Goal: Find specific page/section: Find specific page/section

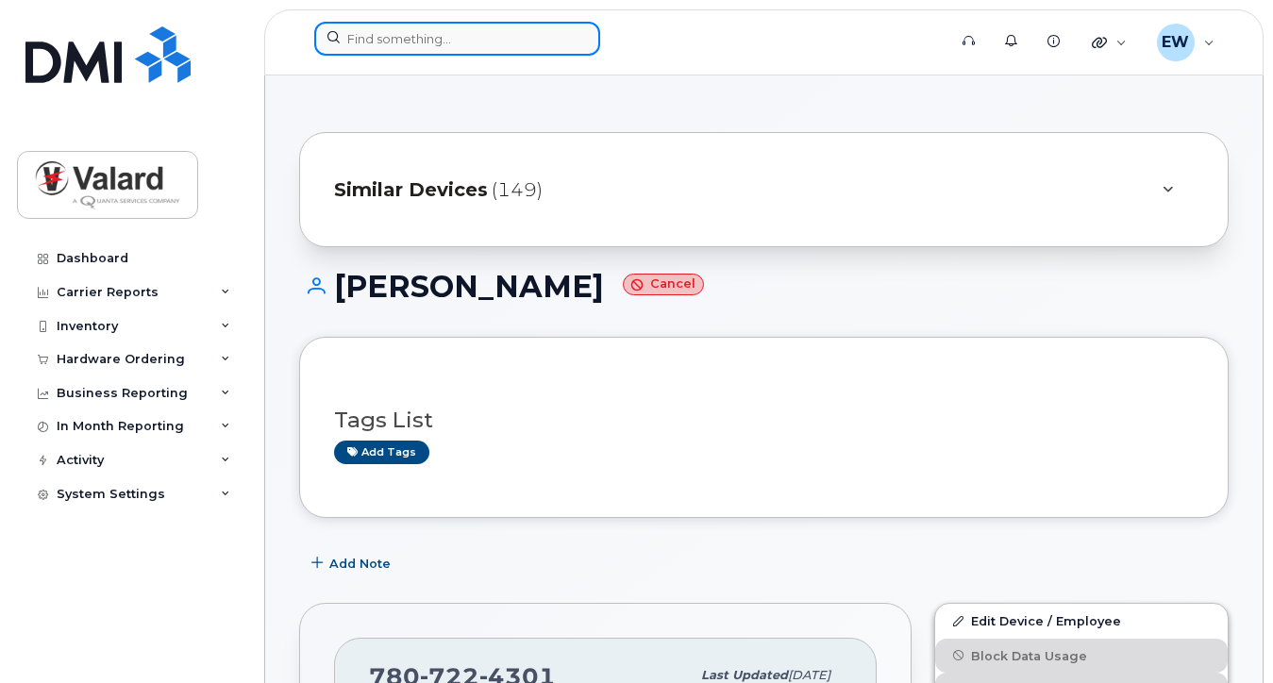
click at [432, 43] on input at bounding box center [457, 39] width 286 height 34
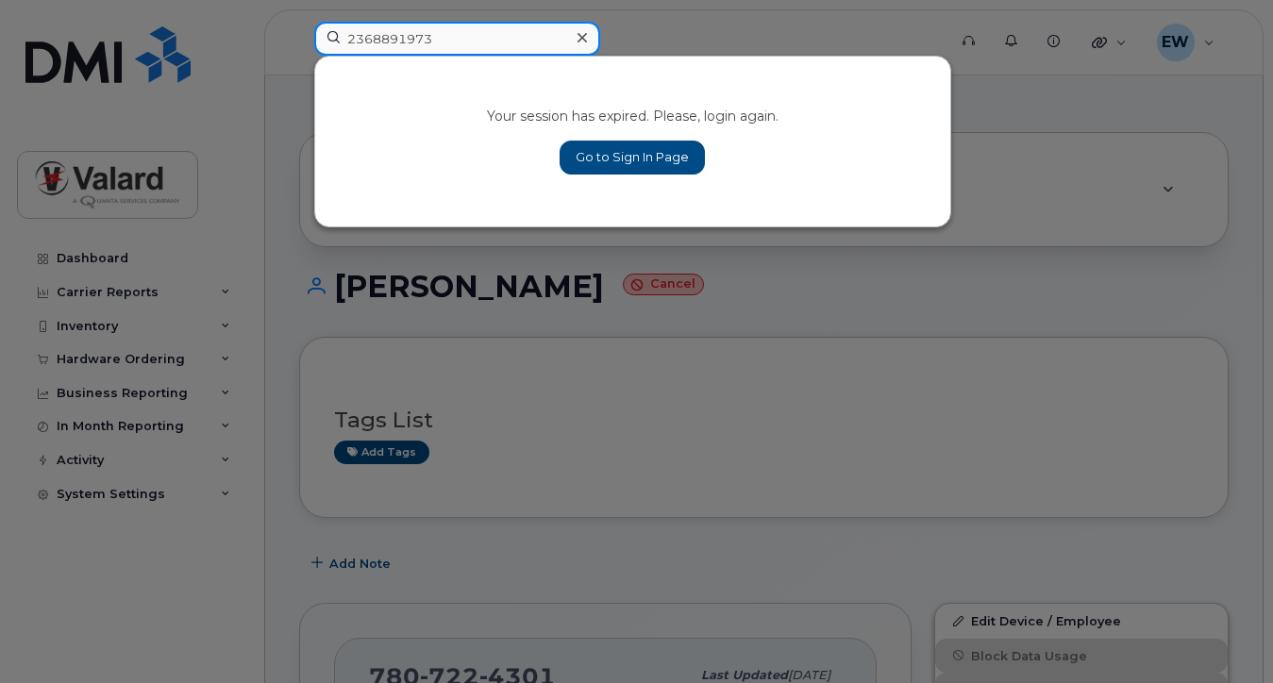
type input "2368891973"
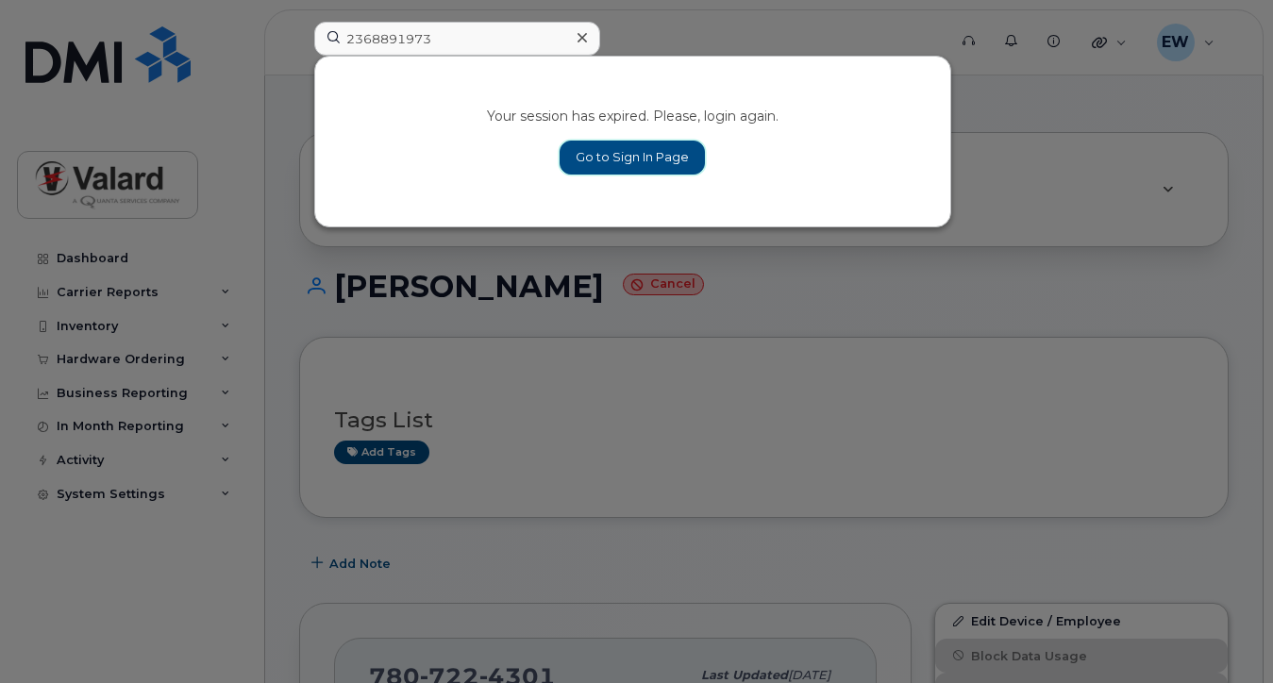
click at [673, 157] on link "Go to Sign In Page" at bounding box center [632, 158] width 145 height 34
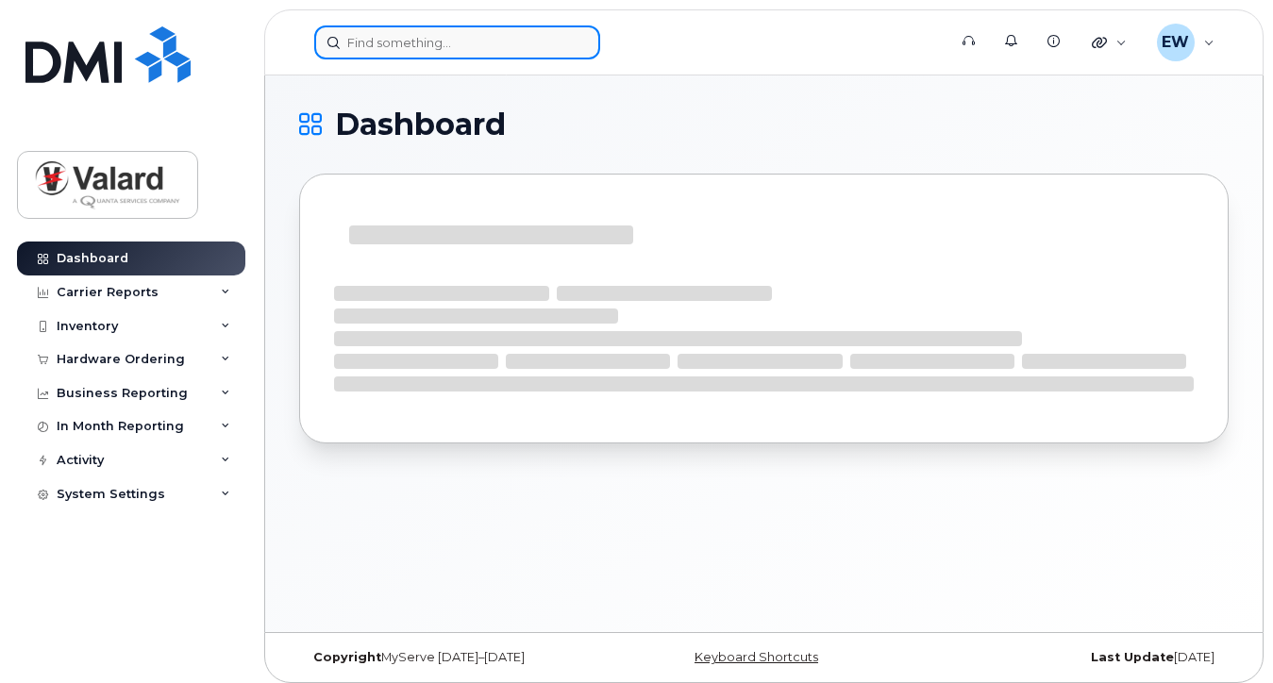
click at [414, 44] on input at bounding box center [457, 42] width 286 height 34
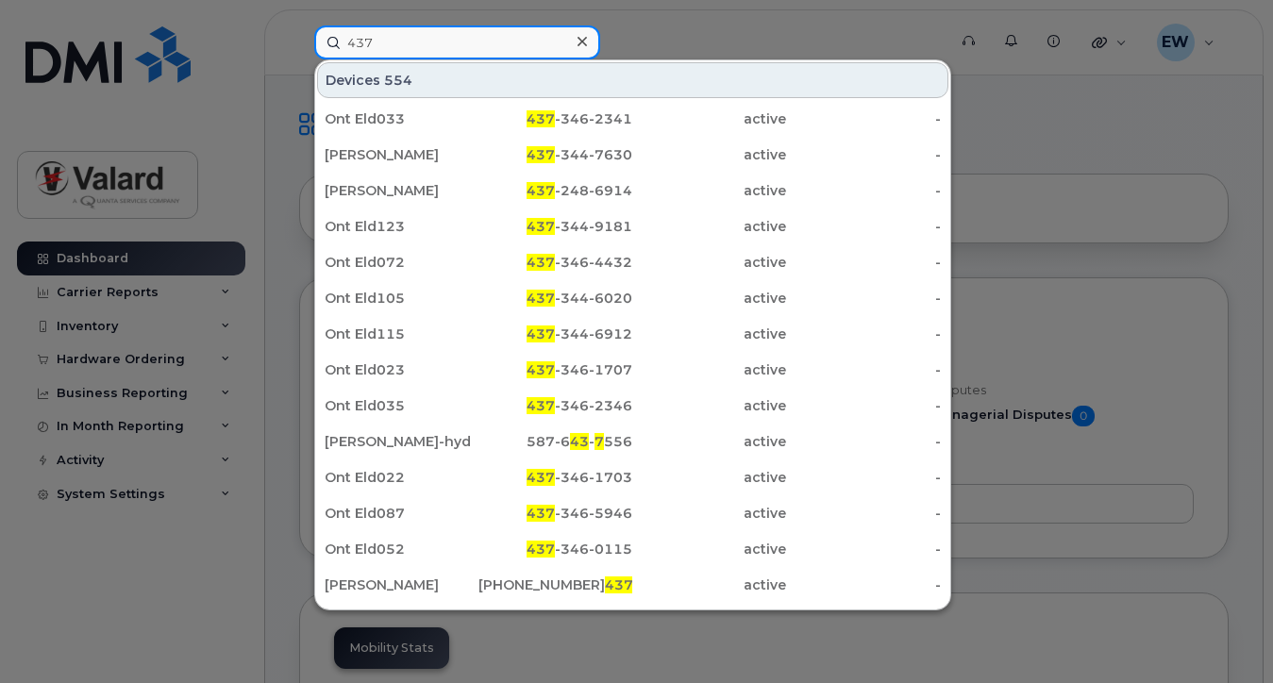
click at [424, 46] on input "437" at bounding box center [457, 42] width 286 height 34
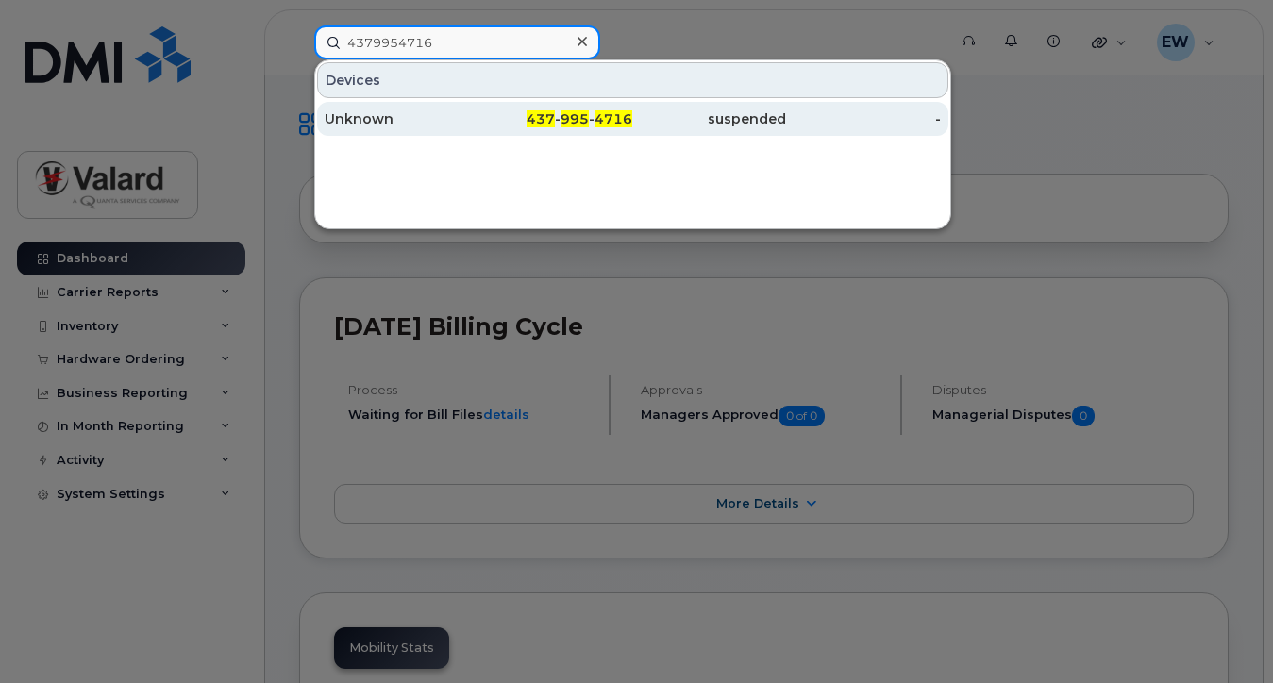
type input "4379954716"
click at [625, 118] on span "4716" at bounding box center [614, 118] width 38 height 17
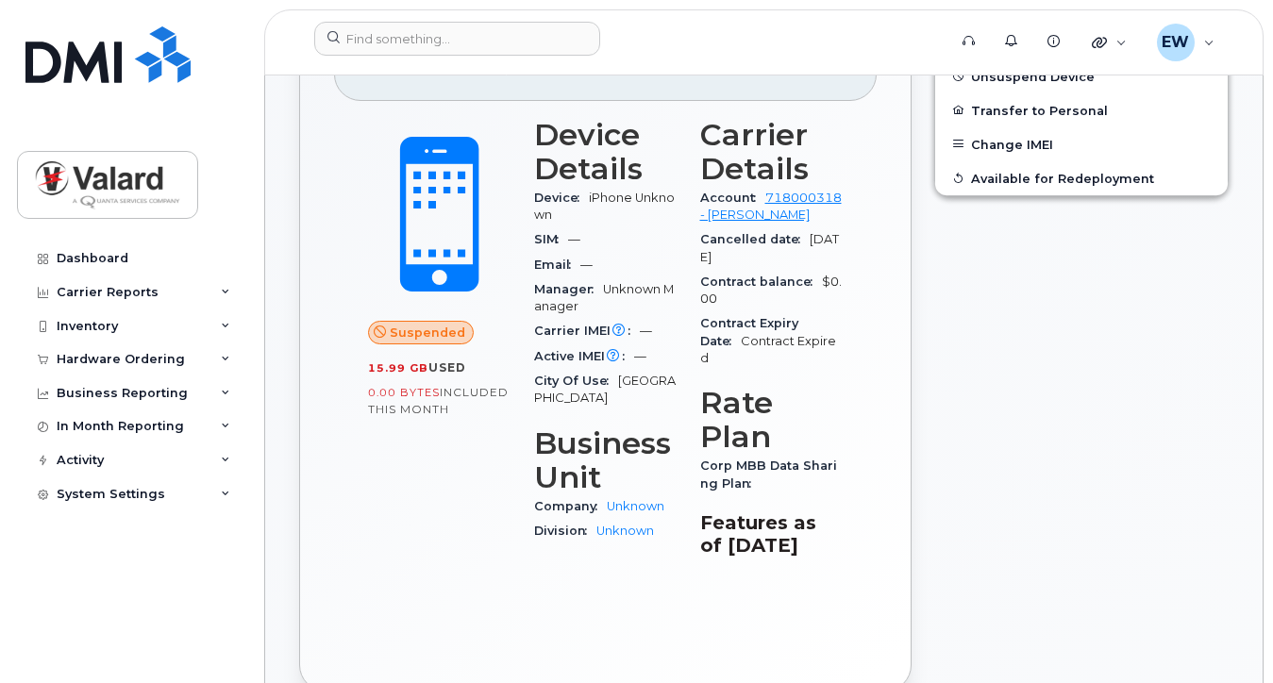
scroll to position [472, 0]
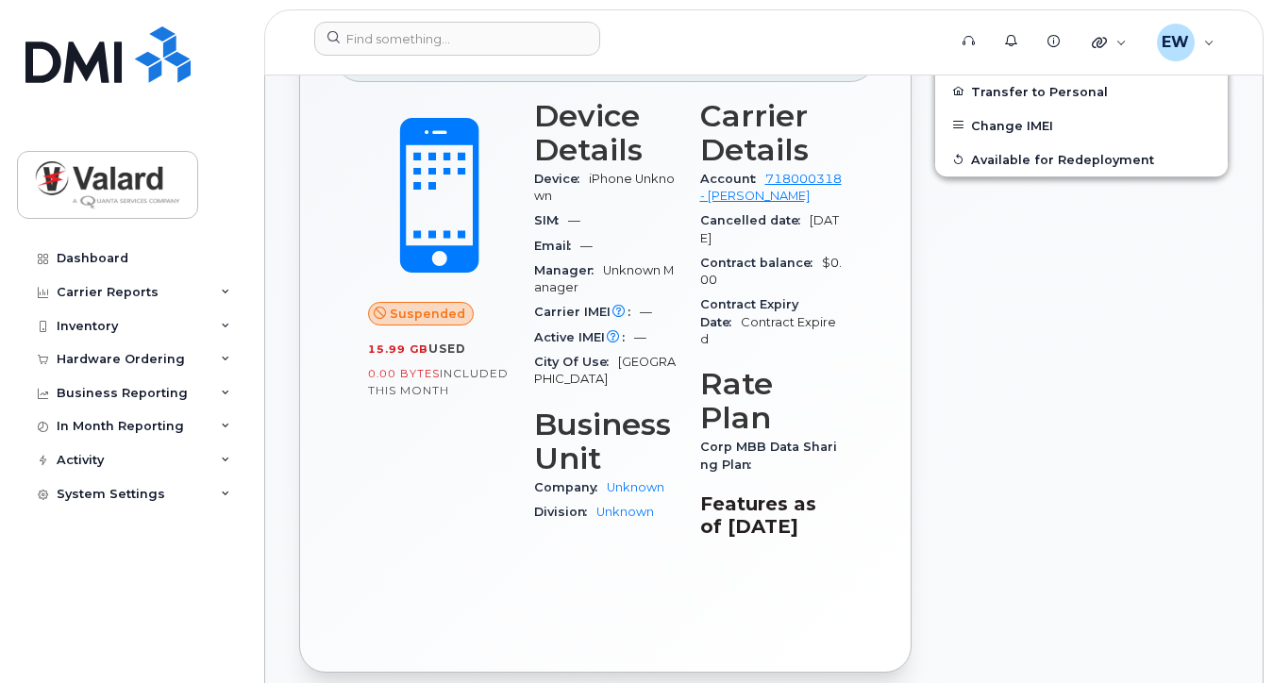
drag, startPoint x: 1144, startPoint y: 379, endPoint x: 1145, endPoint y: 368, distance: 11.4
click at [1144, 378] on div "Edit Device / Employee Block Data Usage Unsuspend Device Transfer to Personal C…" at bounding box center [1081, 321] width 317 height 724
click at [820, 177] on link "718000318 - Rogers" at bounding box center [771, 187] width 142 height 31
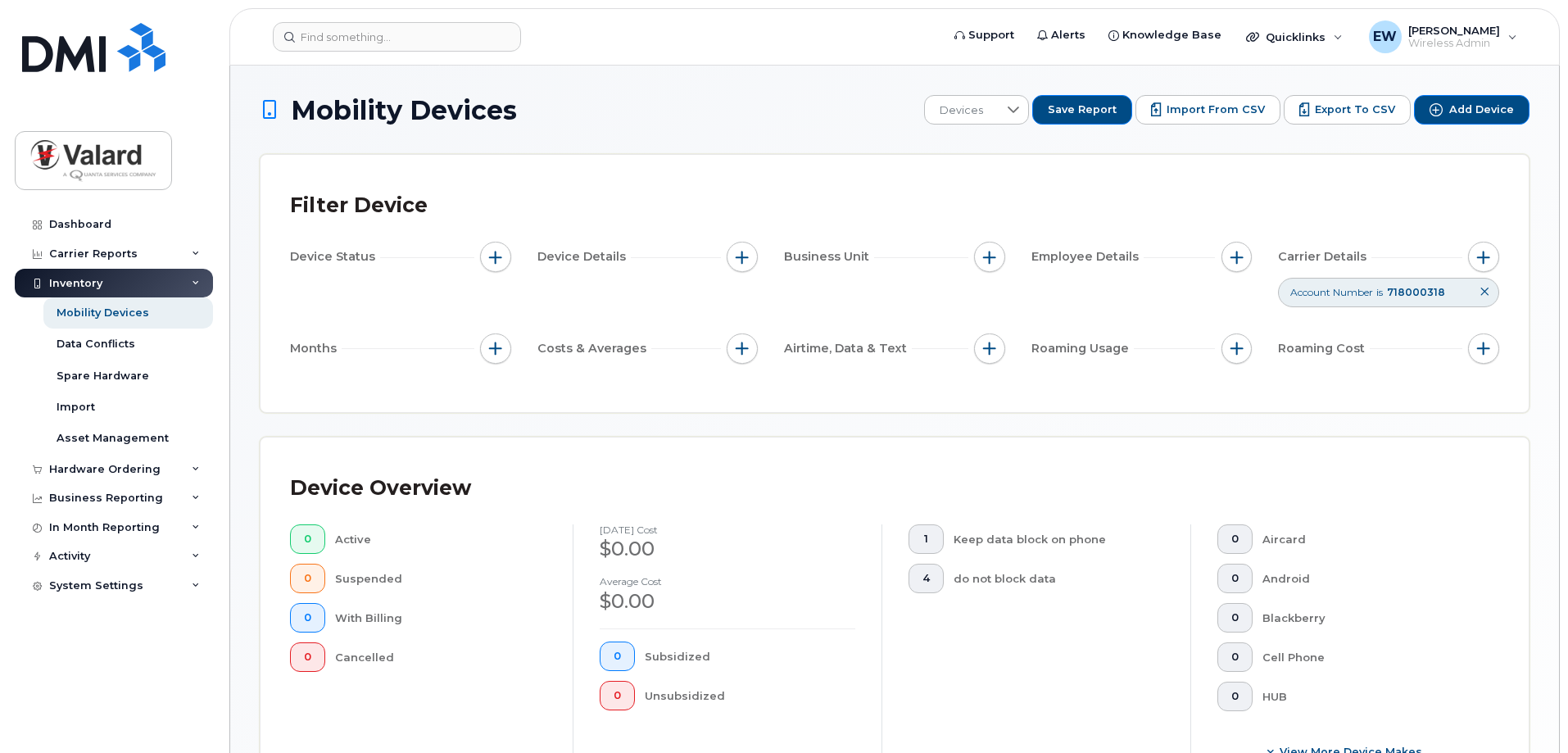
click at [633, 124] on h1 "Mobility Devices" at bounding box center [587, 109] width 656 height 29
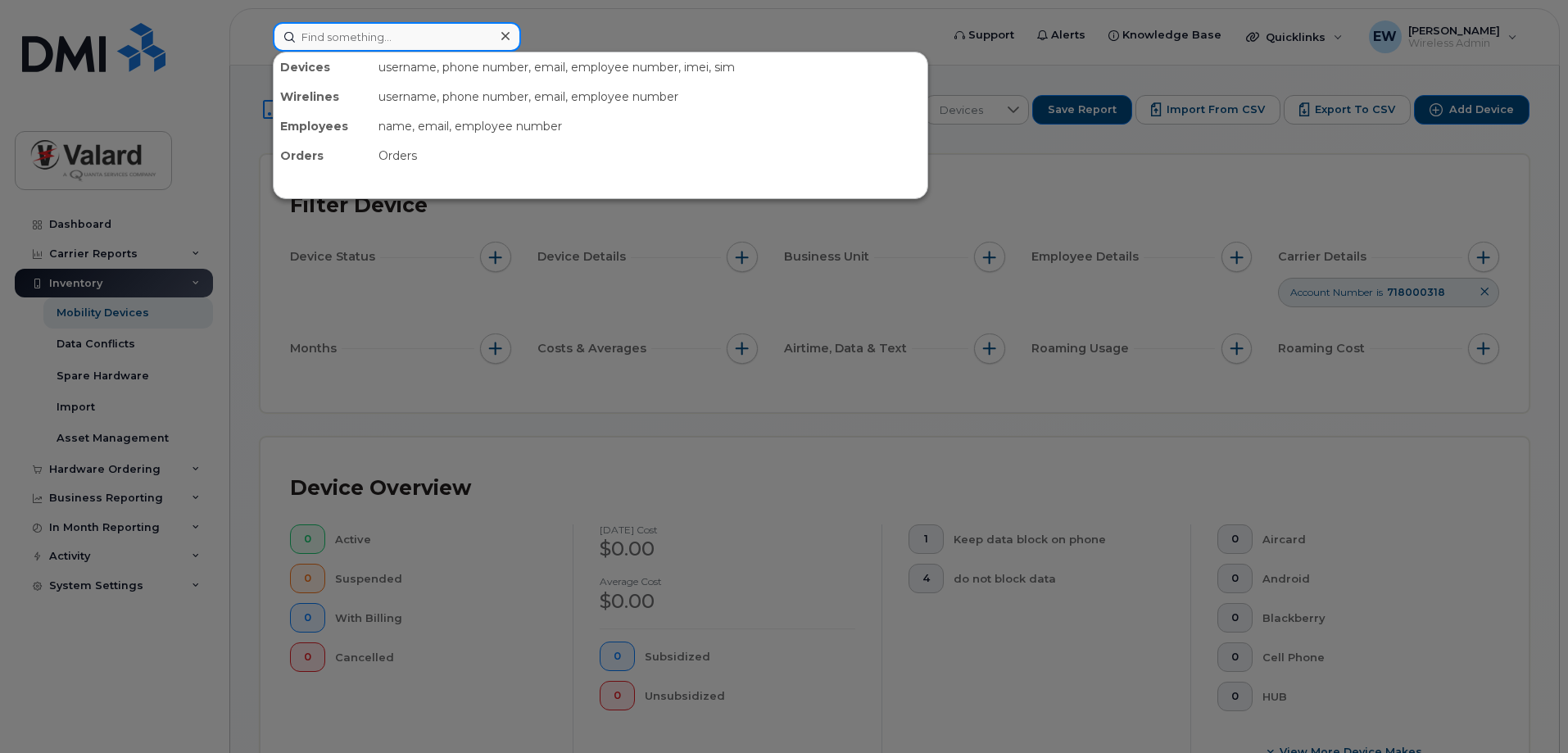
click at [318, 38] on input at bounding box center [397, 36] width 248 height 29
type input "7"
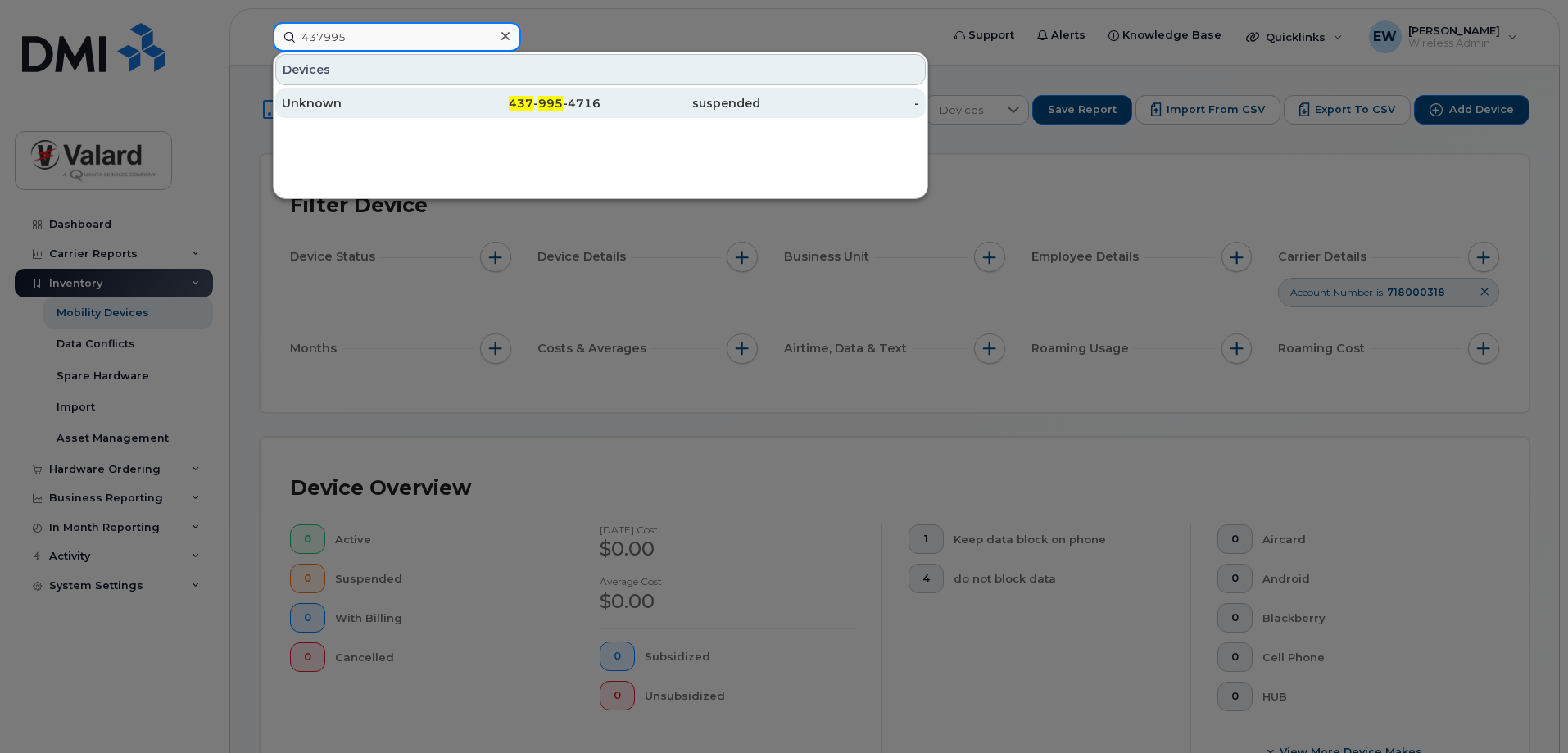
type input "437995"
click at [548, 98] on span "995" at bounding box center [550, 102] width 24 height 15
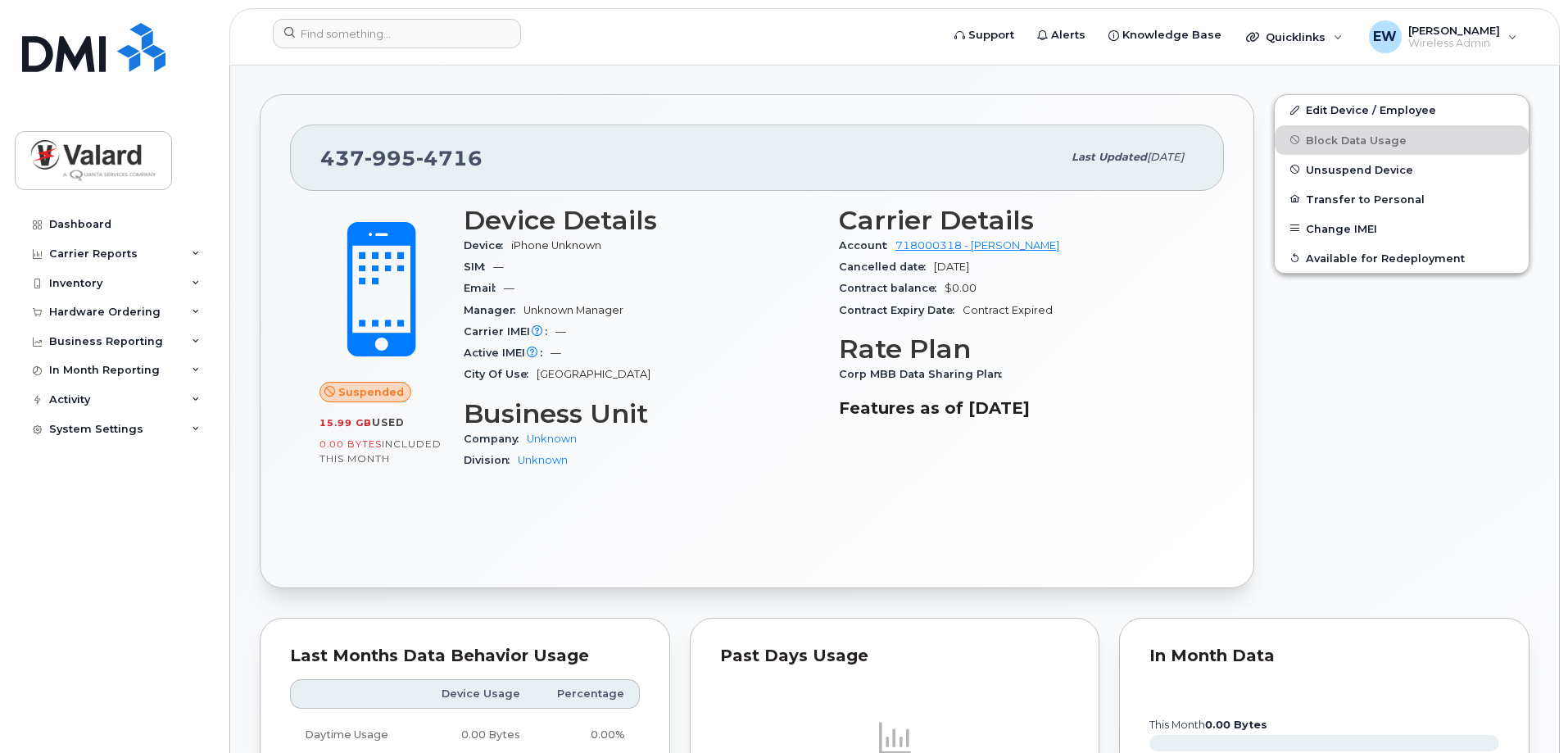
scroll to position [208, 0]
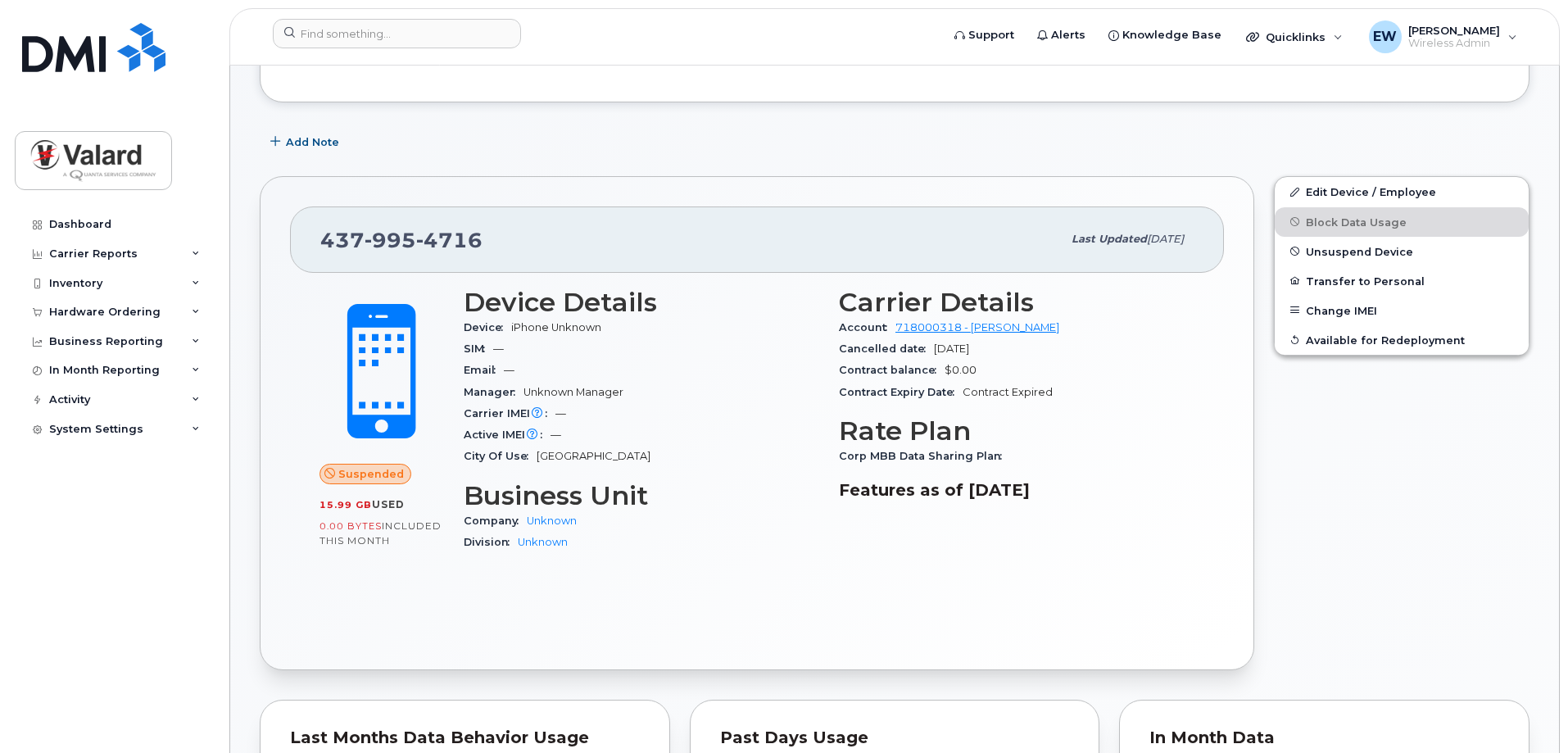
click at [558, 143] on div "Add Note" at bounding box center [894, 141] width 1269 height 29
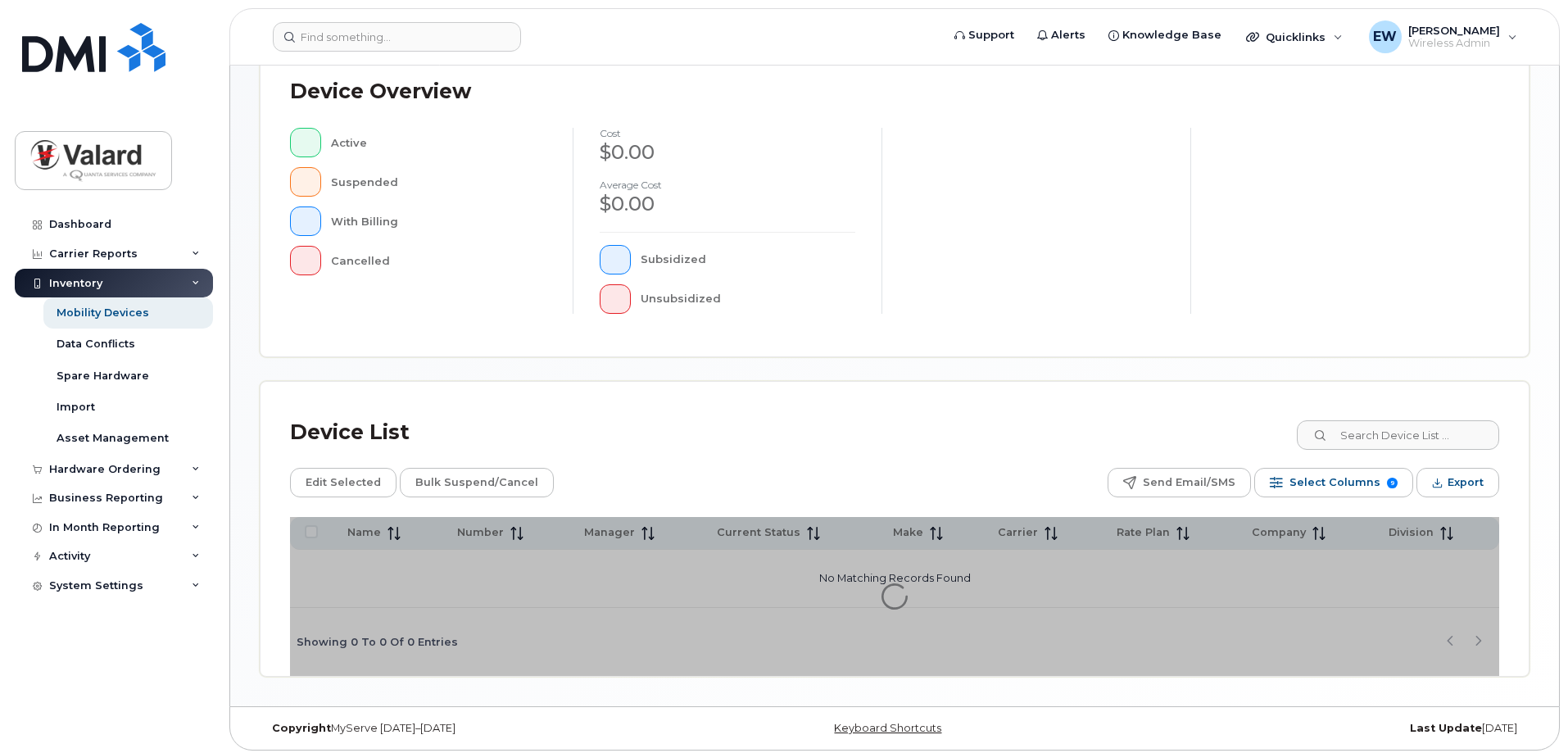
scroll to position [373, 0]
